Goal: Communication & Community: Ask a question

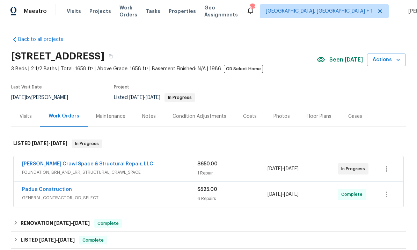
click at [102, 164] on link "[PERSON_NAME] Crawl Space & Structural Repair, LLC" at bounding box center [87, 164] width 131 height 5
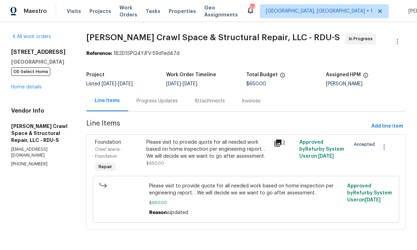
click at [162, 100] on div "Progress Updates" at bounding box center [157, 101] width 41 height 7
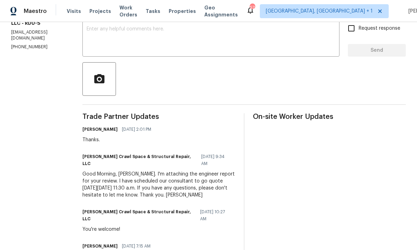
scroll to position [126, 0]
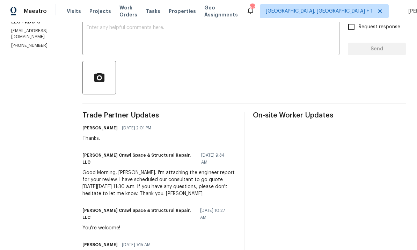
click at [126, 35] on textarea at bounding box center [211, 37] width 249 height 24
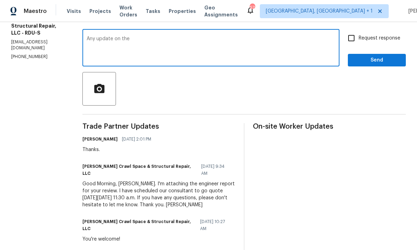
scroll to position [113, 0]
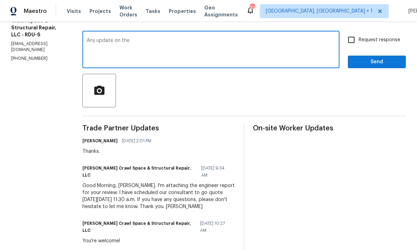
click at [153, 45] on textarea "Any update on the" at bounding box center [211, 50] width 249 height 24
type textarea "Any update on the on quoting repairs?"
click at [353, 39] on input "Request response" at bounding box center [351, 40] width 15 height 15
checkbox input "true"
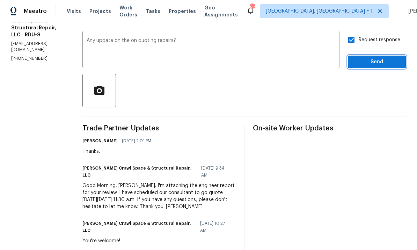
click at [377, 68] on button "Send" at bounding box center [377, 62] width 58 height 13
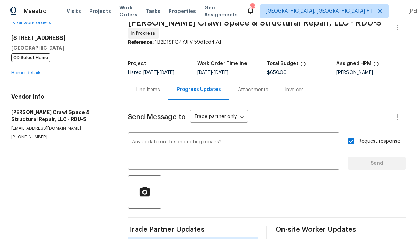
scroll to position [0, 0]
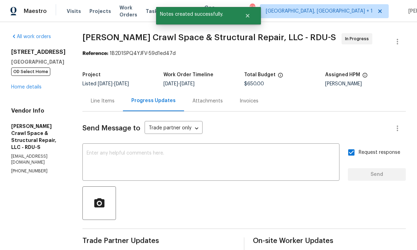
click at [27, 89] on link "Home details" at bounding box center [26, 87] width 30 height 5
